Goal: Task Accomplishment & Management: Use online tool/utility

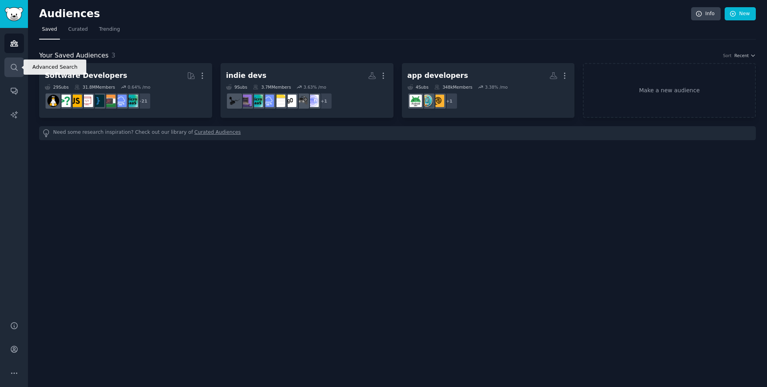
click at [9, 67] on link "Search" at bounding box center [14, 68] width 20 height 20
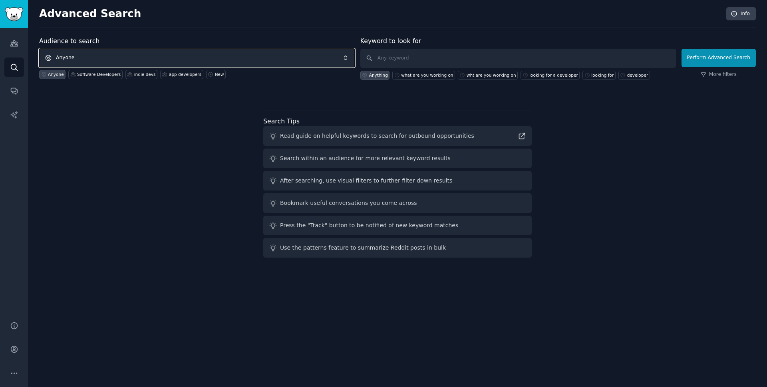
click at [111, 56] on span "Anyone" at bounding box center [196, 58] width 315 height 18
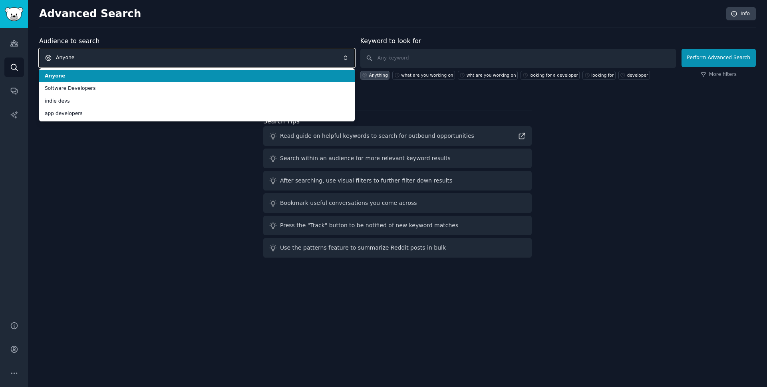
click at [111, 56] on span "Anyone" at bounding box center [196, 58] width 315 height 18
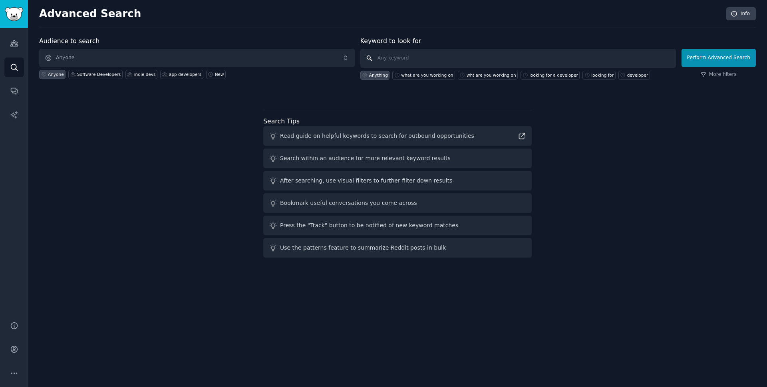
click at [394, 58] on input "text" at bounding box center [517, 58] width 315 height 19
click at [410, 58] on input "text" at bounding box center [517, 58] width 315 height 19
click at [100, 61] on span "Anyone" at bounding box center [196, 58] width 315 height 18
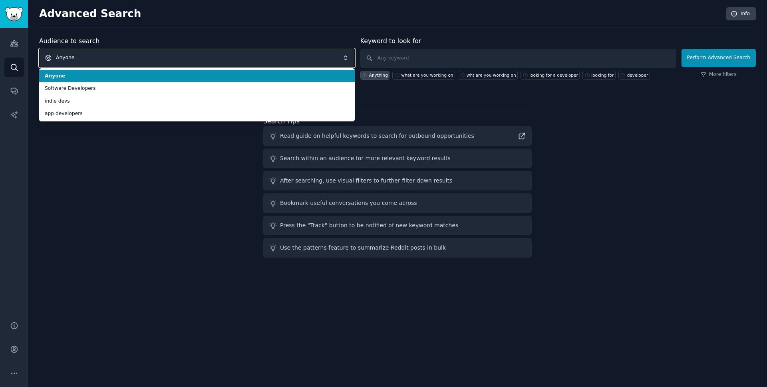
click at [100, 61] on span "Anyone" at bounding box center [196, 58] width 315 height 18
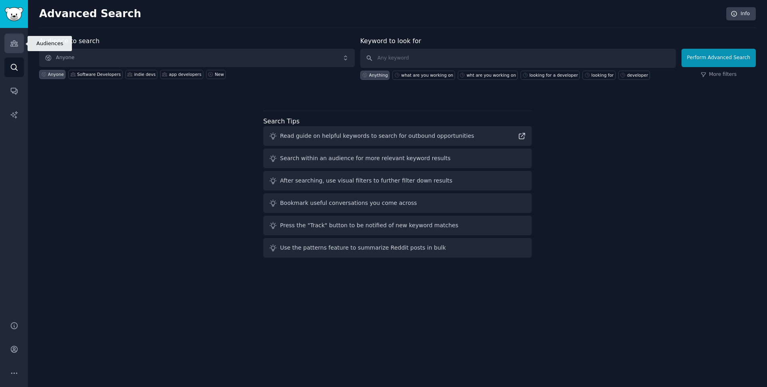
click at [12, 48] on link "Audiences" at bounding box center [14, 44] width 20 height 20
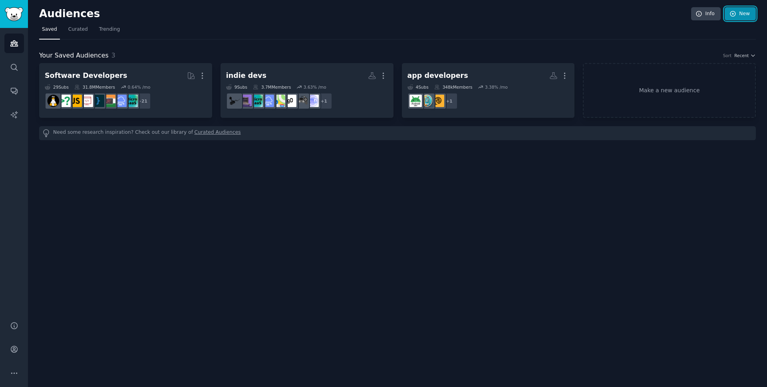
click at [735, 14] on icon at bounding box center [732, 13] width 5 height 5
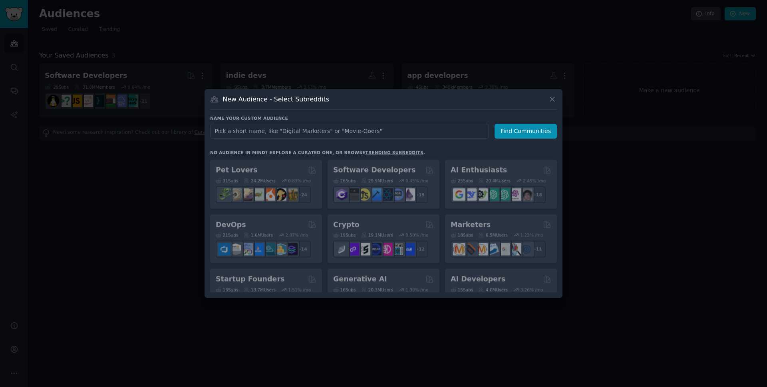
click at [355, 130] on input "text" at bounding box center [349, 131] width 279 height 15
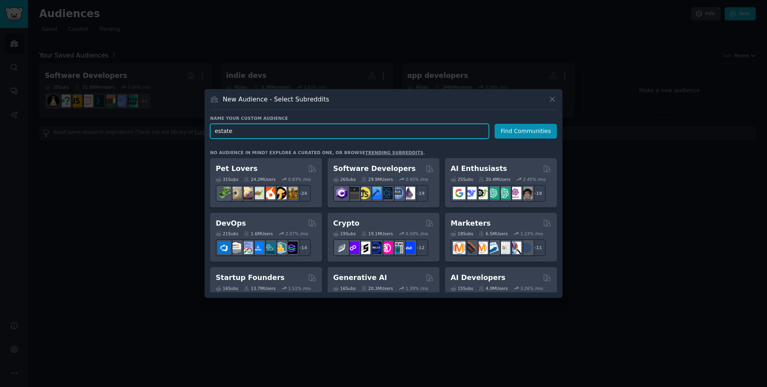
click at [369, 135] on input "estate" at bounding box center [349, 131] width 279 height 15
drag, startPoint x: 258, startPoint y: 135, endPoint x: 145, endPoint y: 121, distance: 114.7
click at [145, 121] on div "​ New Audience - Select Subreddits Name your custom audience Audience Name esta…" at bounding box center [383, 193] width 761 height 387
paste input "planning attorney"
type input "estate planning attorney"
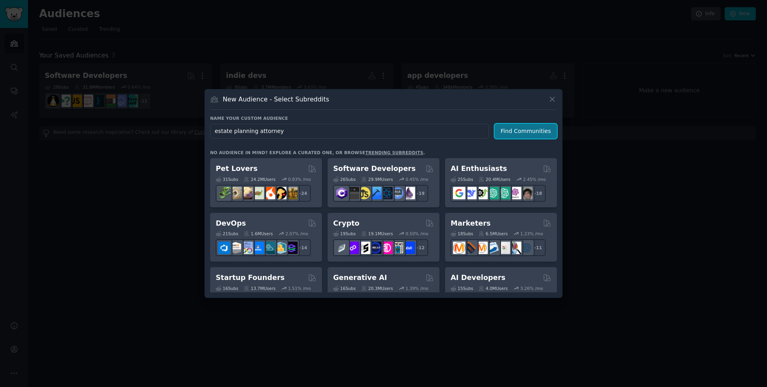
click at [524, 136] on button "Find Communities" at bounding box center [525, 131] width 62 height 15
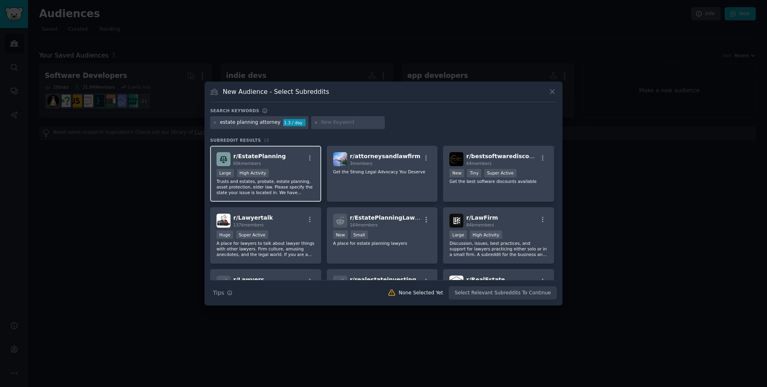
click at [267, 184] on p "Trusts and estates, probate, estate planning, asset protection, elder law. Plea…" at bounding box center [265, 186] width 98 height 17
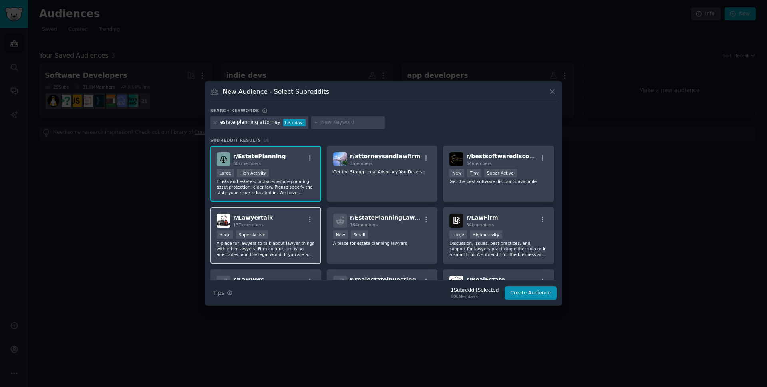
drag, startPoint x: 296, startPoint y: 236, endPoint x: 293, endPoint y: 244, distance: 7.9
click at [294, 238] on div "Huge Super Active" at bounding box center [265, 235] width 98 height 10
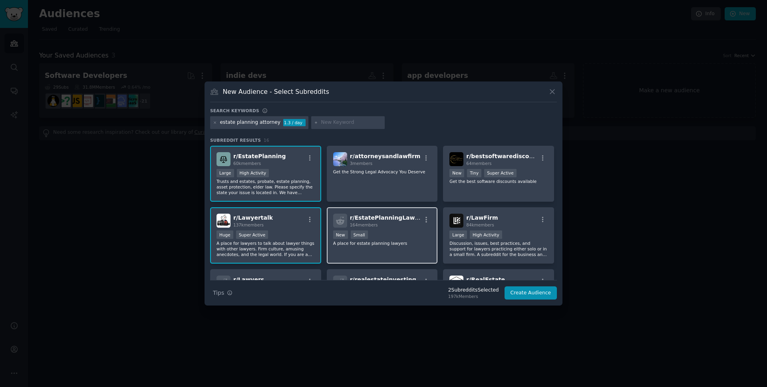
click at [398, 229] on div "r/ EstatePlanningLawyers 164 members Established within past year New Small A p…" at bounding box center [382, 235] width 111 height 56
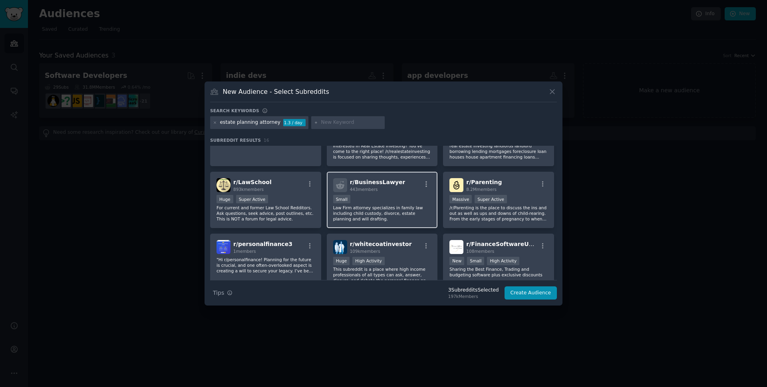
scroll to position [160, 0]
drag, startPoint x: 290, startPoint y: 204, endPoint x: 250, endPoint y: 293, distance: 97.6
click at [250, 293] on div "Search Tips Tips 3 Subreddit s Selected 197k Members Create Audience" at bounding box center [383, 290] width 347 height 20
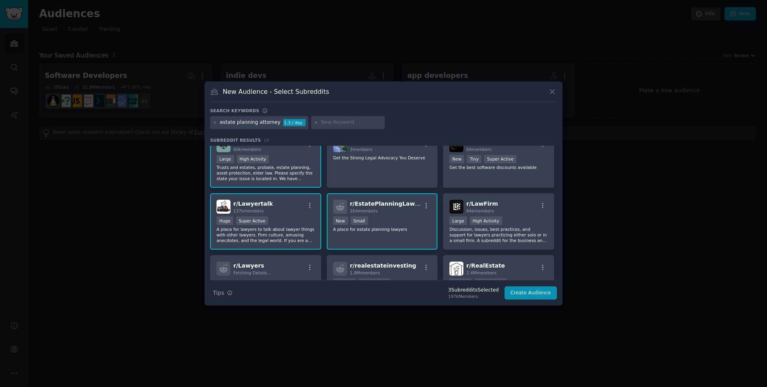
scroll to position [0, 0]
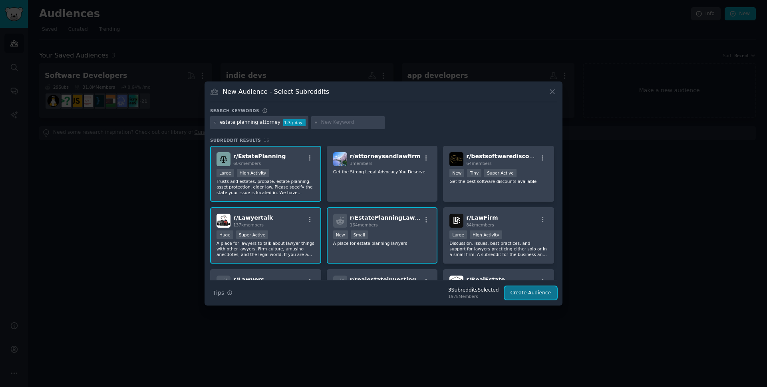
click at [532, 296] on button "Create Audience" at bounding box center [530, 293] width 53 height 14
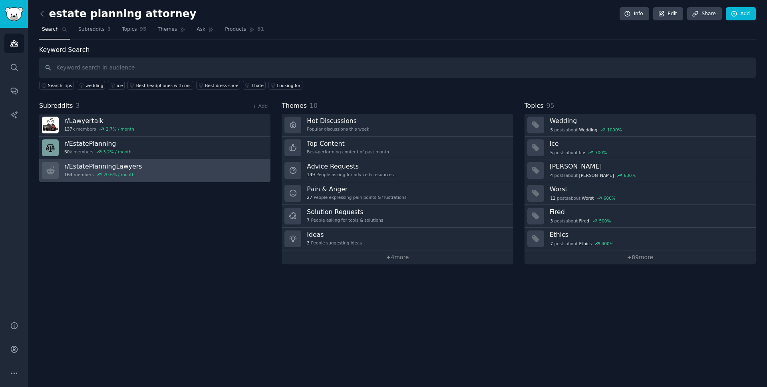
click at [83, 169] on h3 "r/ EstatePlanningLawyers" at bounding box center [103, 166] width 78 height 8
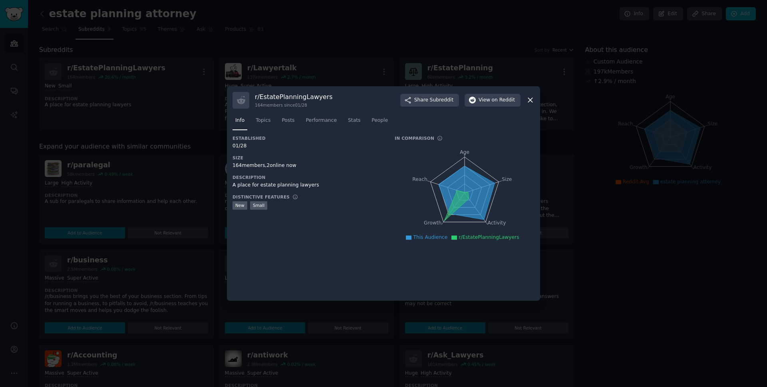
click at [532, 103] on icon at bounding box center [530, 100] width 8 height 8
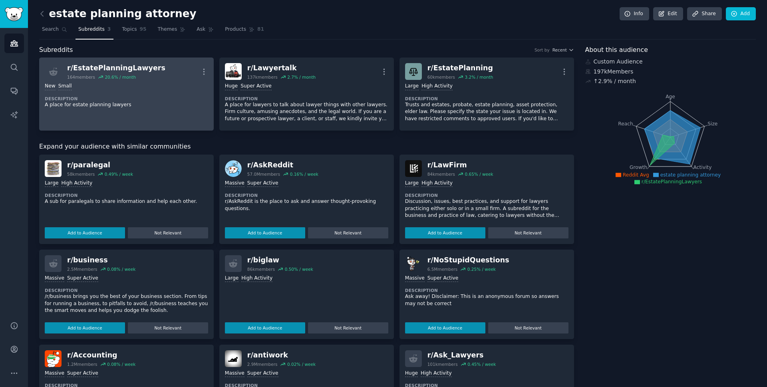
click at [143, 84] on div "New Small" at bounding box center [126, 87] width 163 height 8
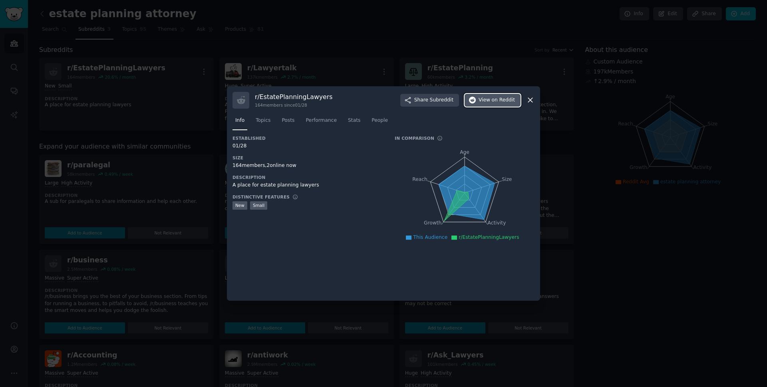
click at [486, 103] on span "View on Reddit" at bounding box center [496, 100] width 36 height 7
